Goal: Obtain resource: Download file/media

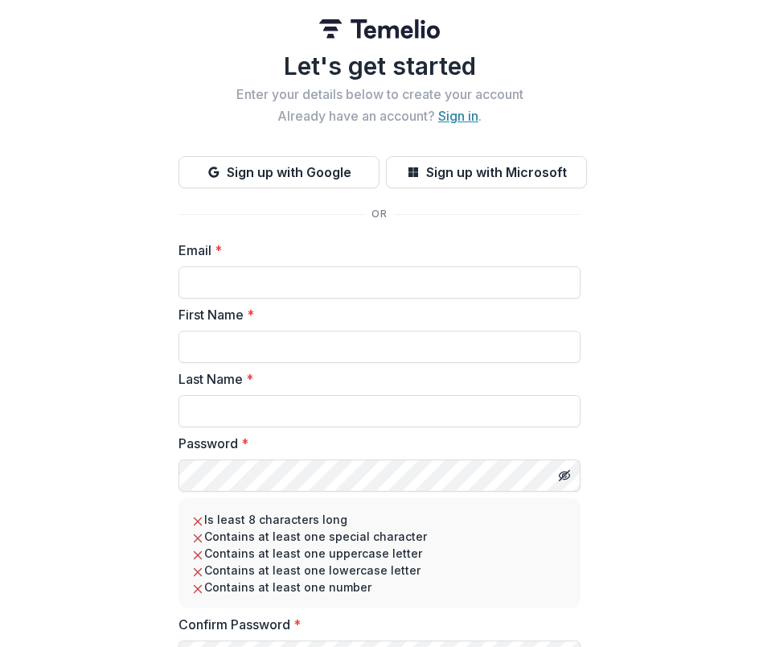
click at [465, 119] on link "Sign in" at bounding box center [458, 116] width 40 height 16
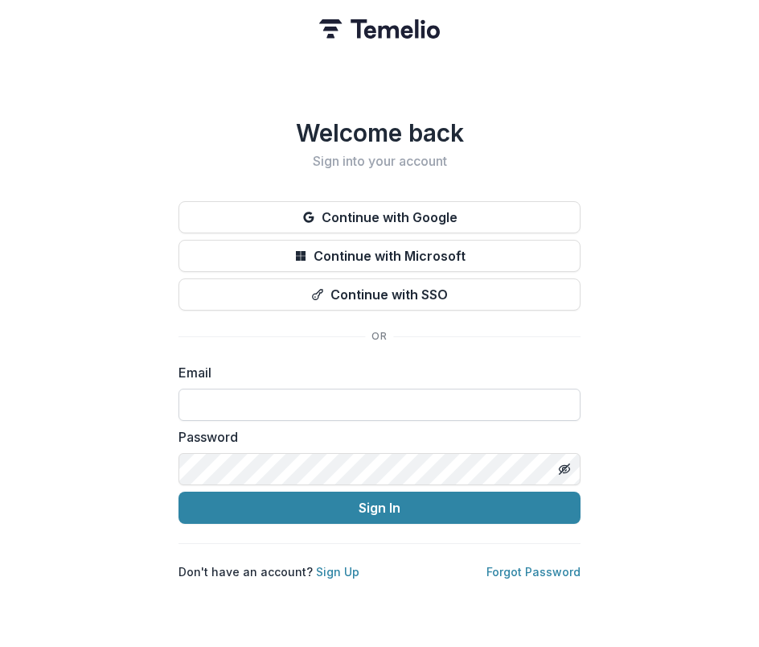
click at [331, 393] on input at bounding box center [380, 405] width 402 height 32
type input "**********"
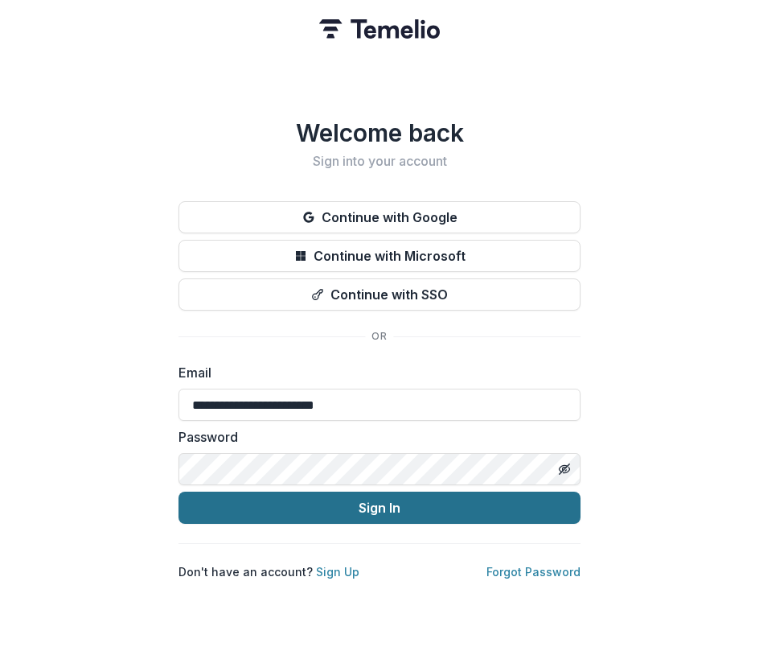
click at [366, 500] on button "Sign In" at bounding box center [380, 508] width 402 height 32
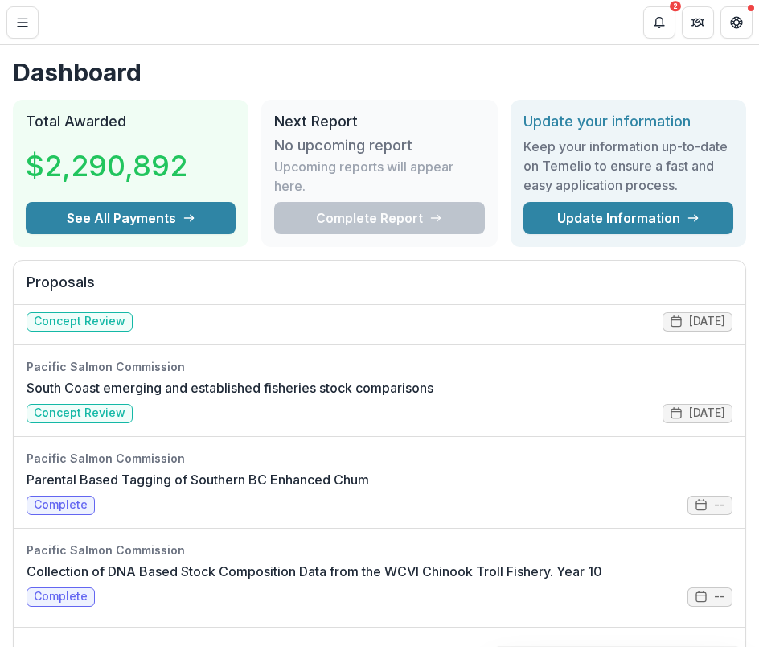
scroll to position [51, 0]
click at [92, 397] on link "South Coast emerging and established fisheries stock comparisons" at bounding box center [230, 387] width 407 height 19
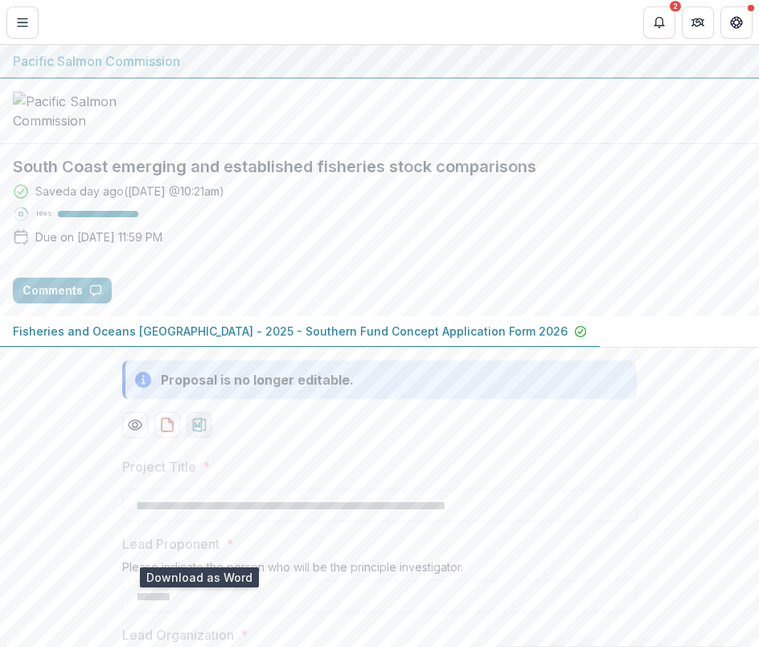
click at [193, 433] on icon "download-proposal" at bounding box center [199, 425] width 16 height 16
drag, startPoint x: 199, startPoint y: 543, endPoint x: 200, endPoint y: 553, distance: 10.6
click at [200, 433] on icon "download-proposal" at bounding box center [199, 425] width 16 height 16
click at [627, 252] on div "Saved a day ago ( [DATE] @ 10:21am ) 100 % Due on [DATE] 11:59 PM" at bounding box center [380, 217] width 734 height 69
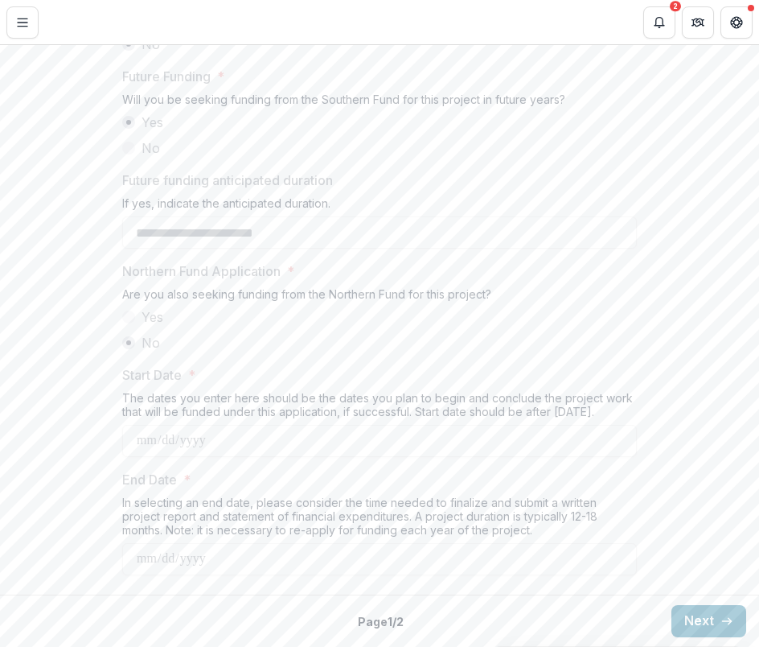
scroll to position [1896, 0]
click at [698, 619] on button "Next" at bounding box center [709, 621] width 75 height 32
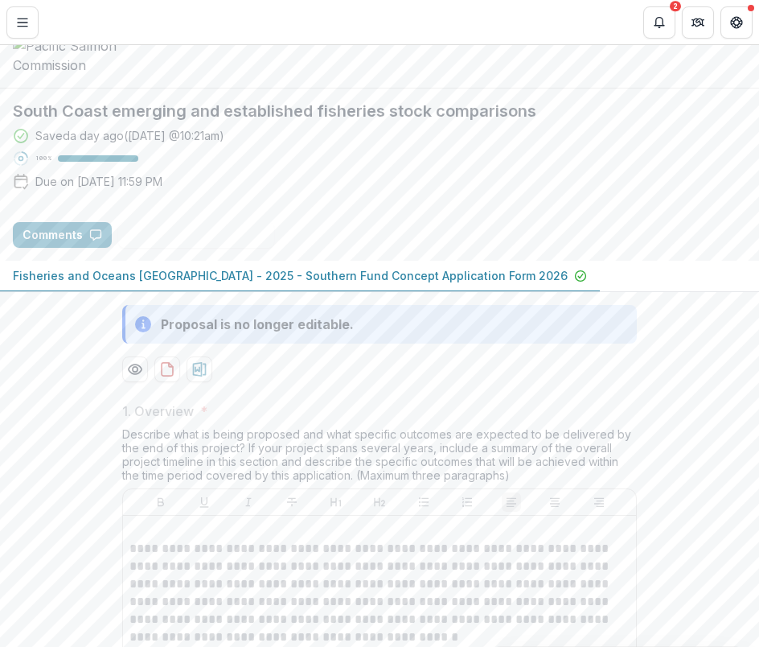
scroll to position [55, 0]
